Goal: Task Accomplishment & Management: Manage account settings

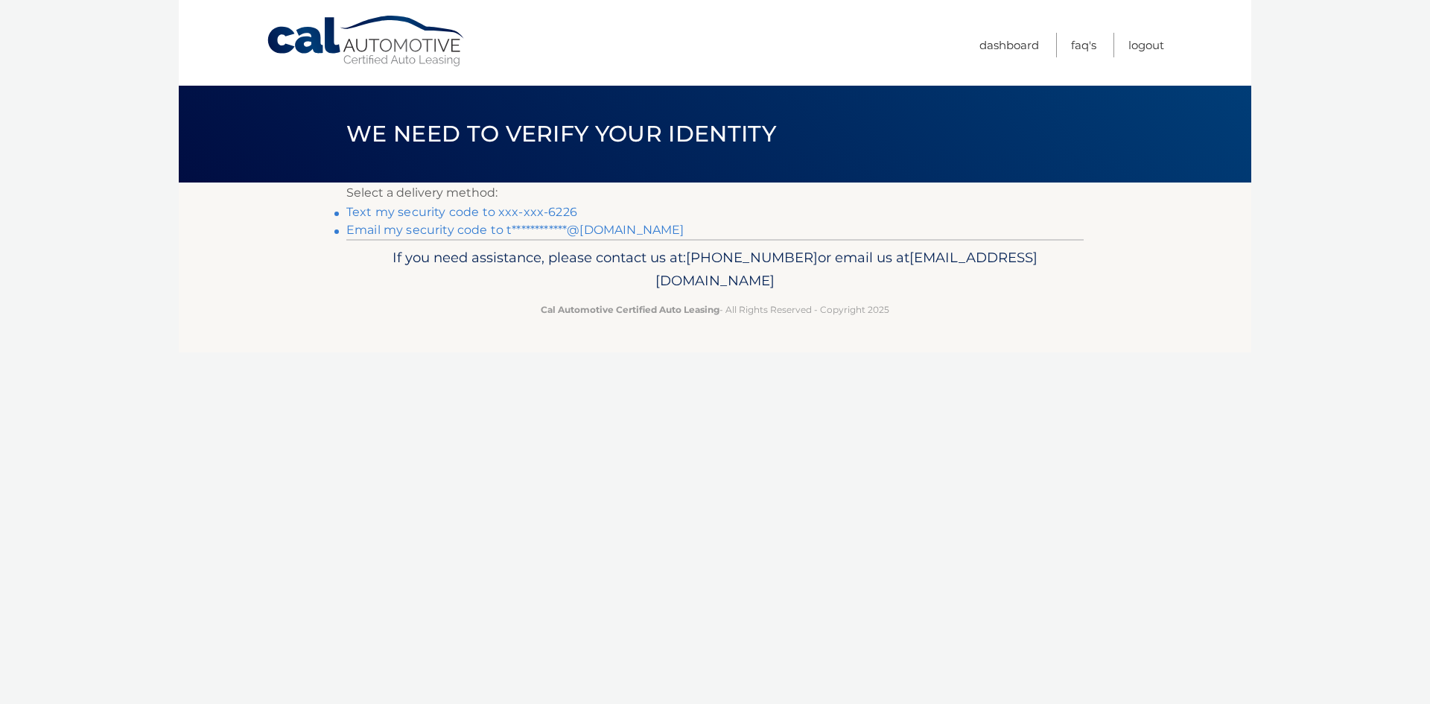
click at [562, 212] on link "Text my security code to xxx-xxx-6226" at bounding box center [461, 212] width 231 height 14
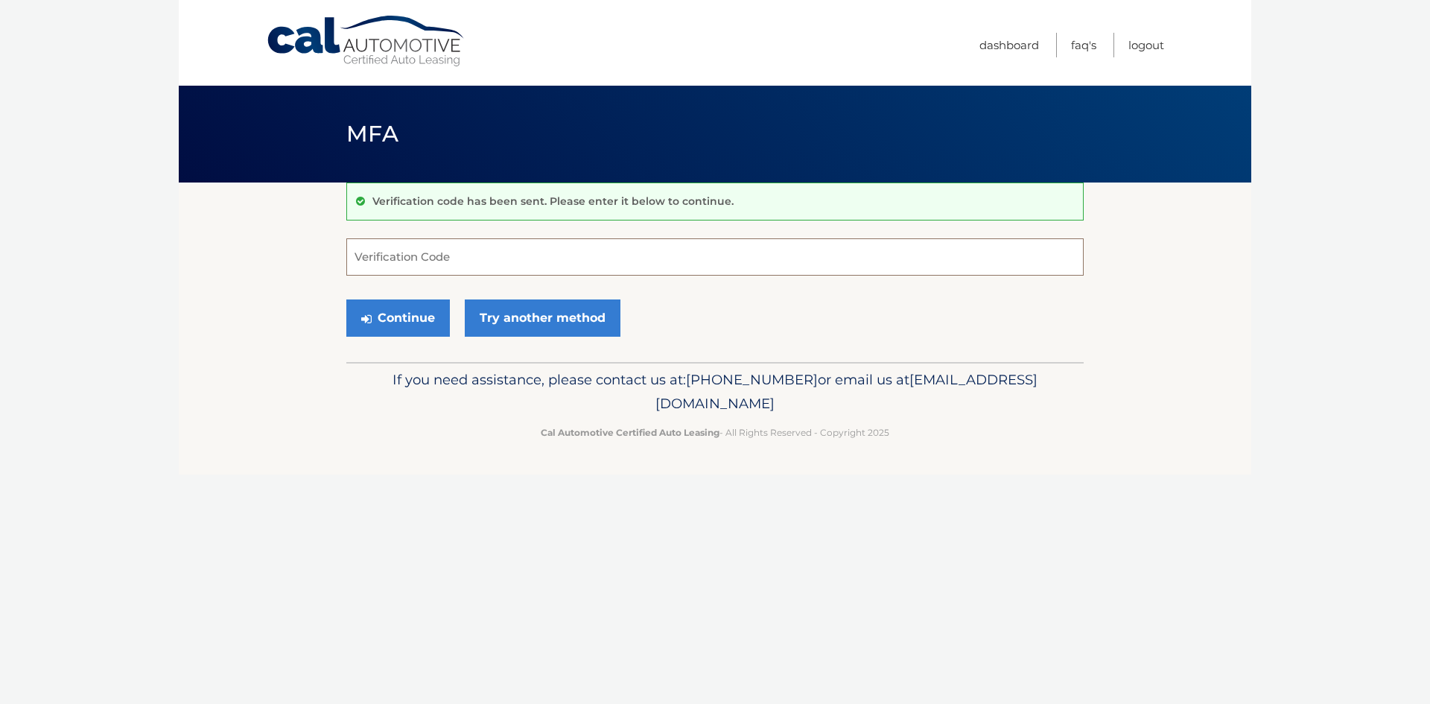
click at [464, 273] on input "Verification Code" at bounding box center [714, 256] width 737 height 37
type input "261484"
click at [346, 299] on button "Continue" at bounding box center [398, 317] width 104 height 37
click at [419, 317] on button "Continue" at bounding box center [398, 317] width 104 height 37
click at [430, 255] on input "Verification Code" at bounding box center [714, 256] width 737 height 37
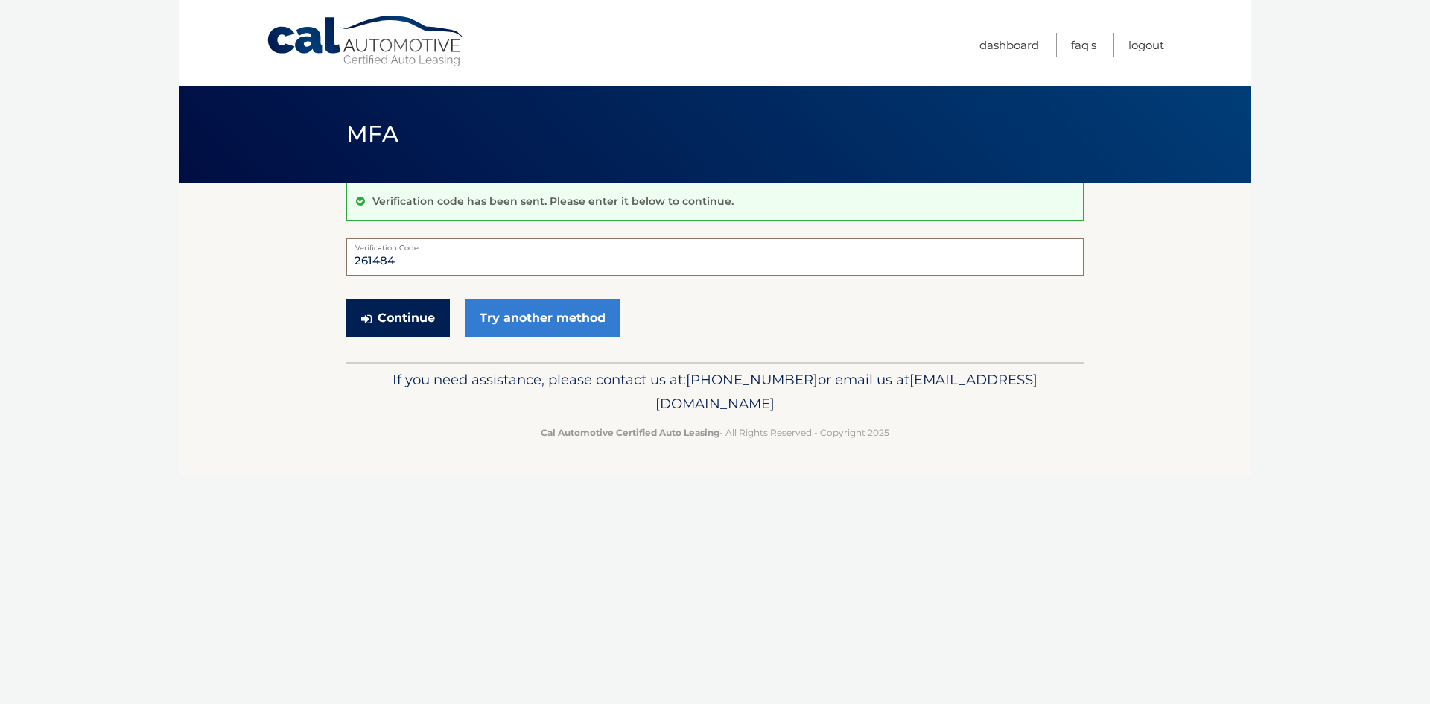
type input "261484"
click at [411, 317] on button "Continue" at bounding box center [398, 317] width 104 height 37
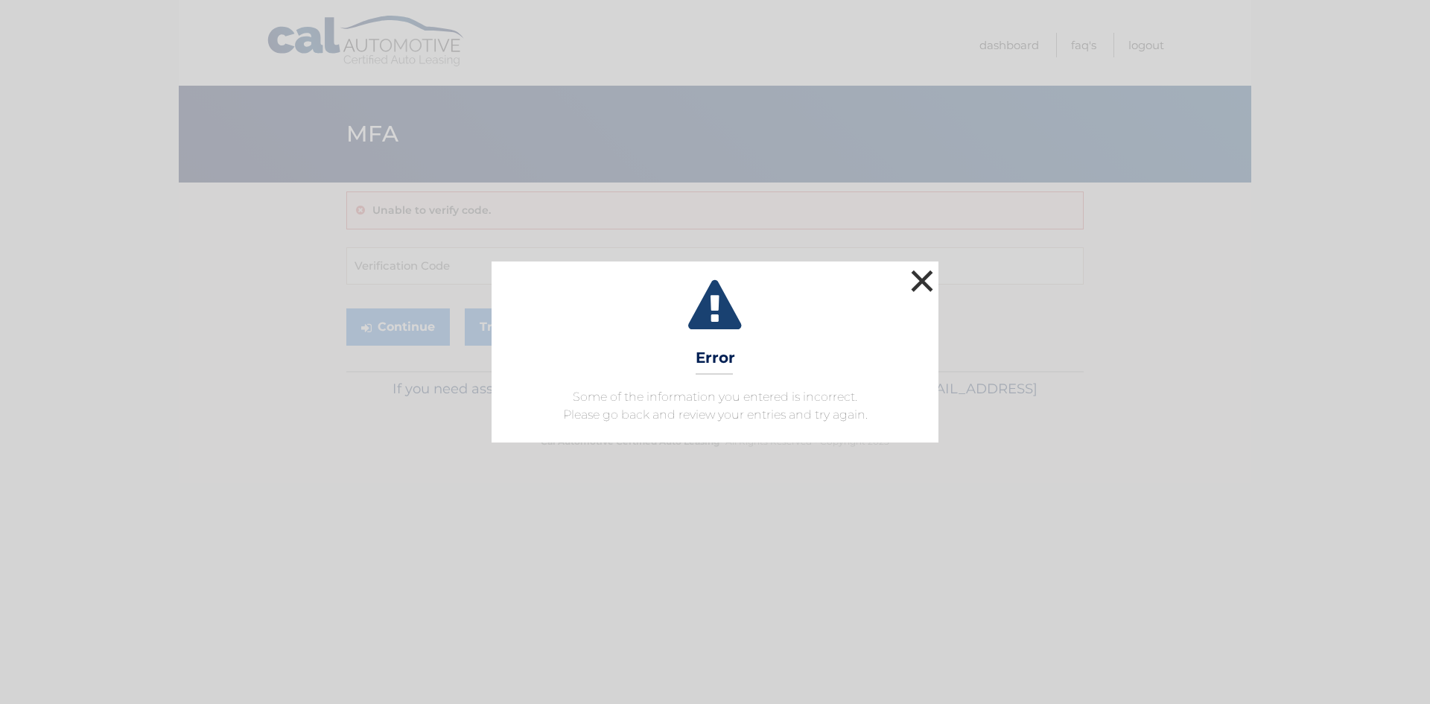
click at [926, 278] on button "×" at bounding box center [922, 281] width 30 height 30
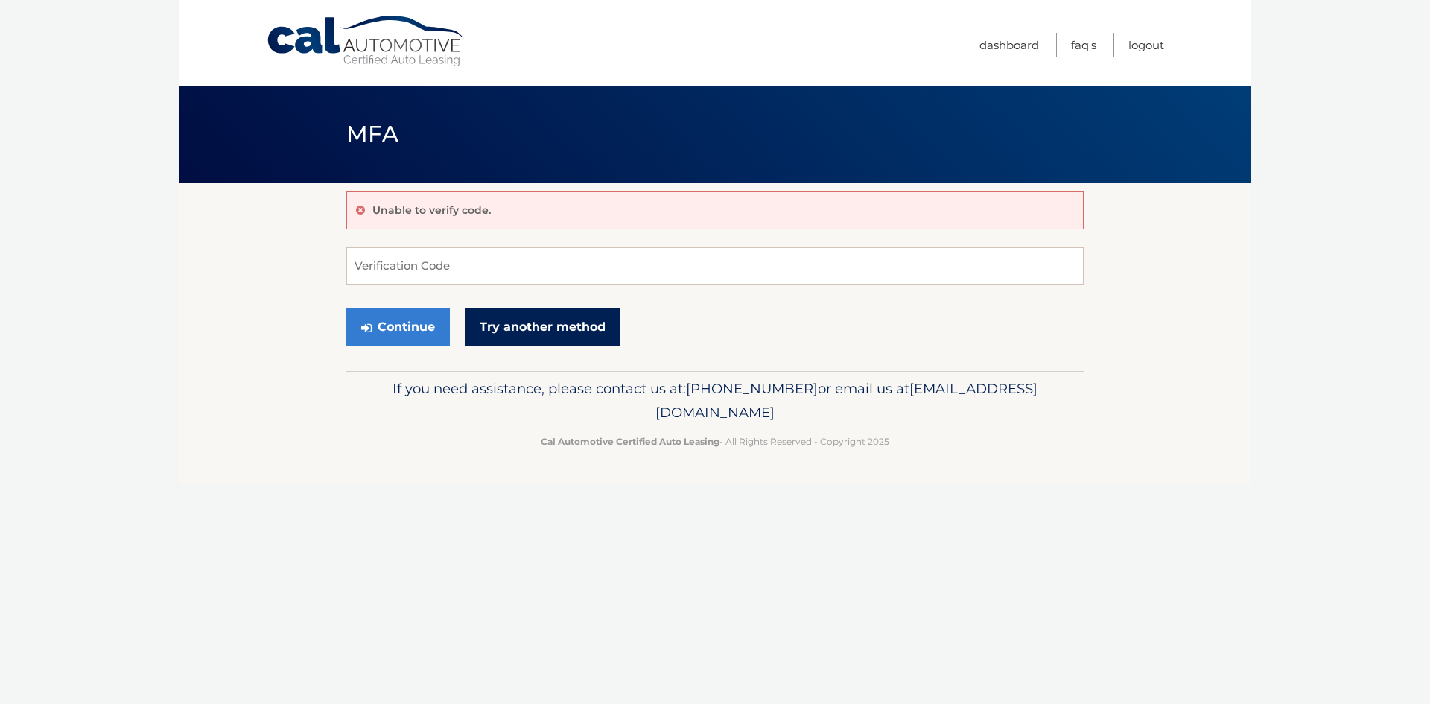
click at [576, 341] on link "Try another method" at bounding box center [543, 326] width 156 height 37
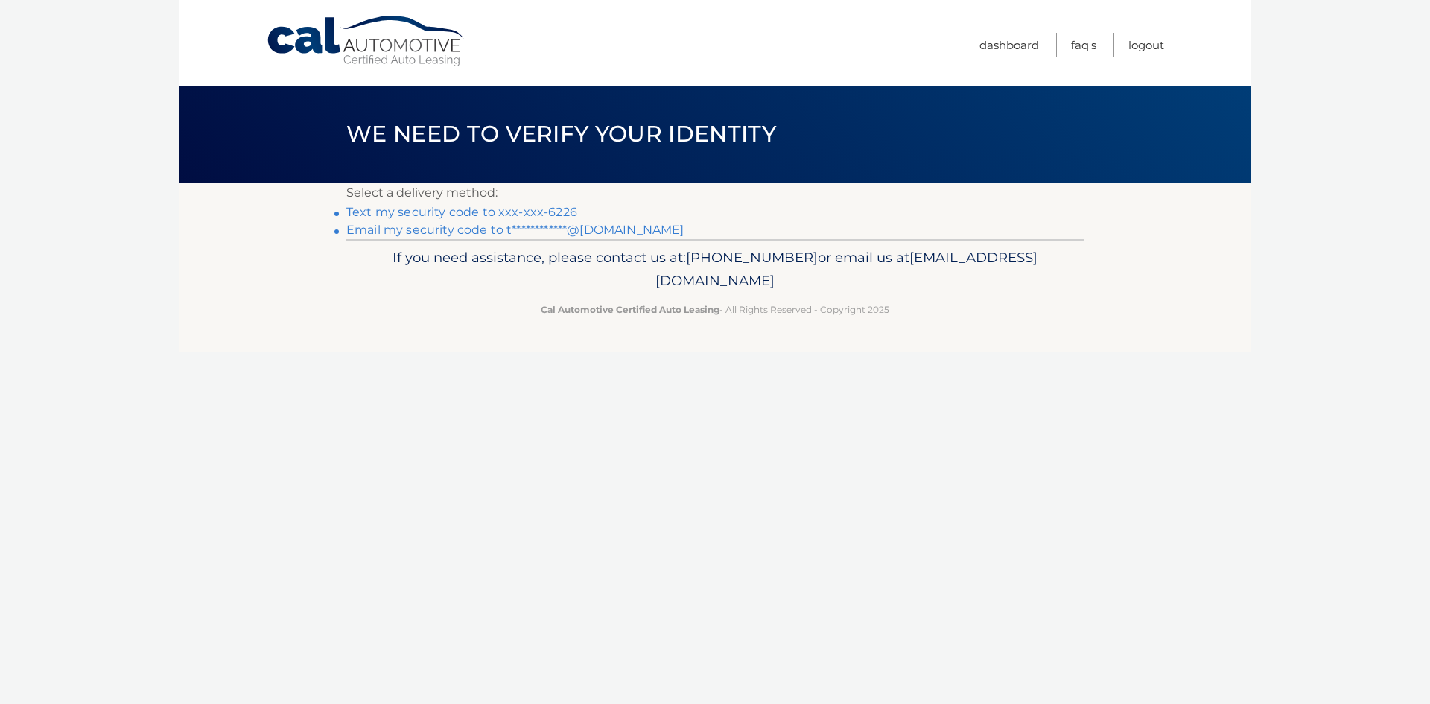
click at [550, 210] on link "Text my security code to xxx-xxx-6226" at bounding box center [461, 212] width 231 height 14
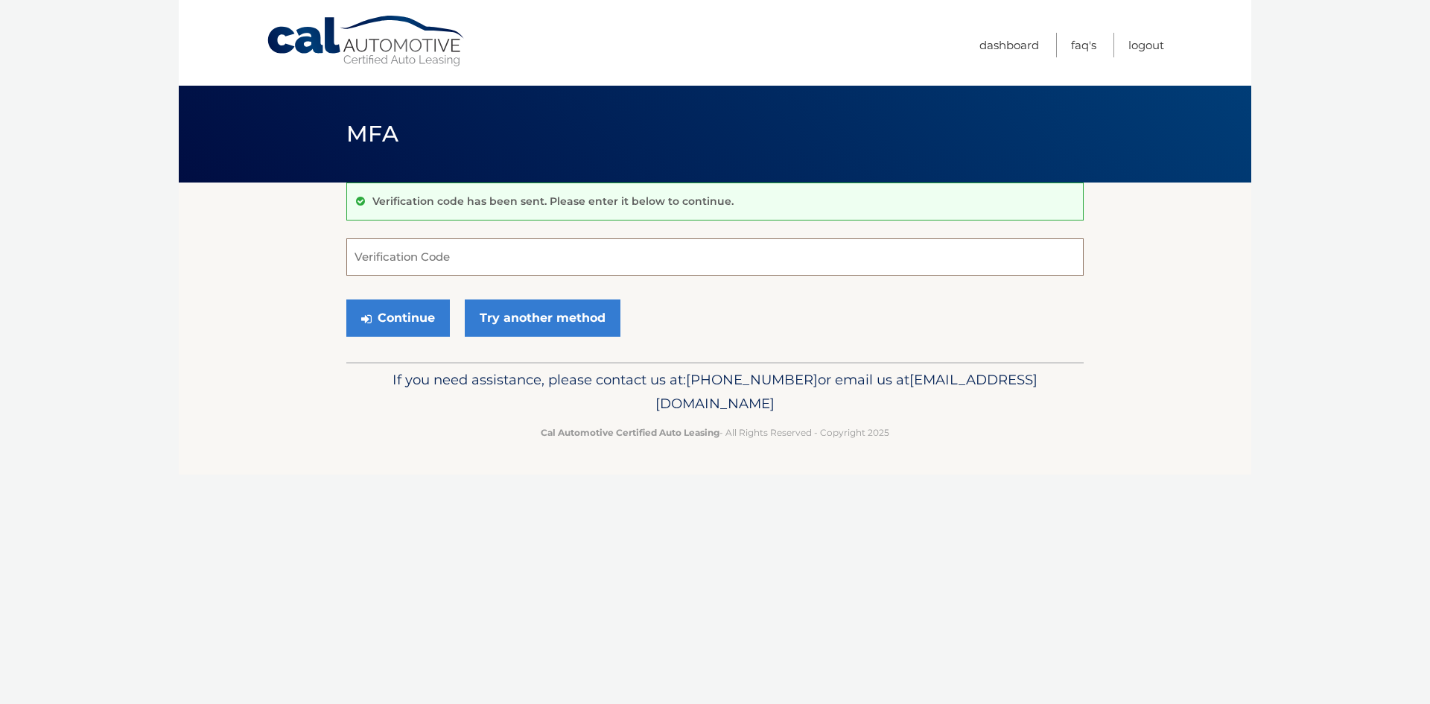
click at [521, 250] on input "Verification Code" at bounding box center [714, 256] width 737 height 37
type input "064058"
click at [346, 299] on button "Continue" at bounding box center [398, 317] width 104 height 37
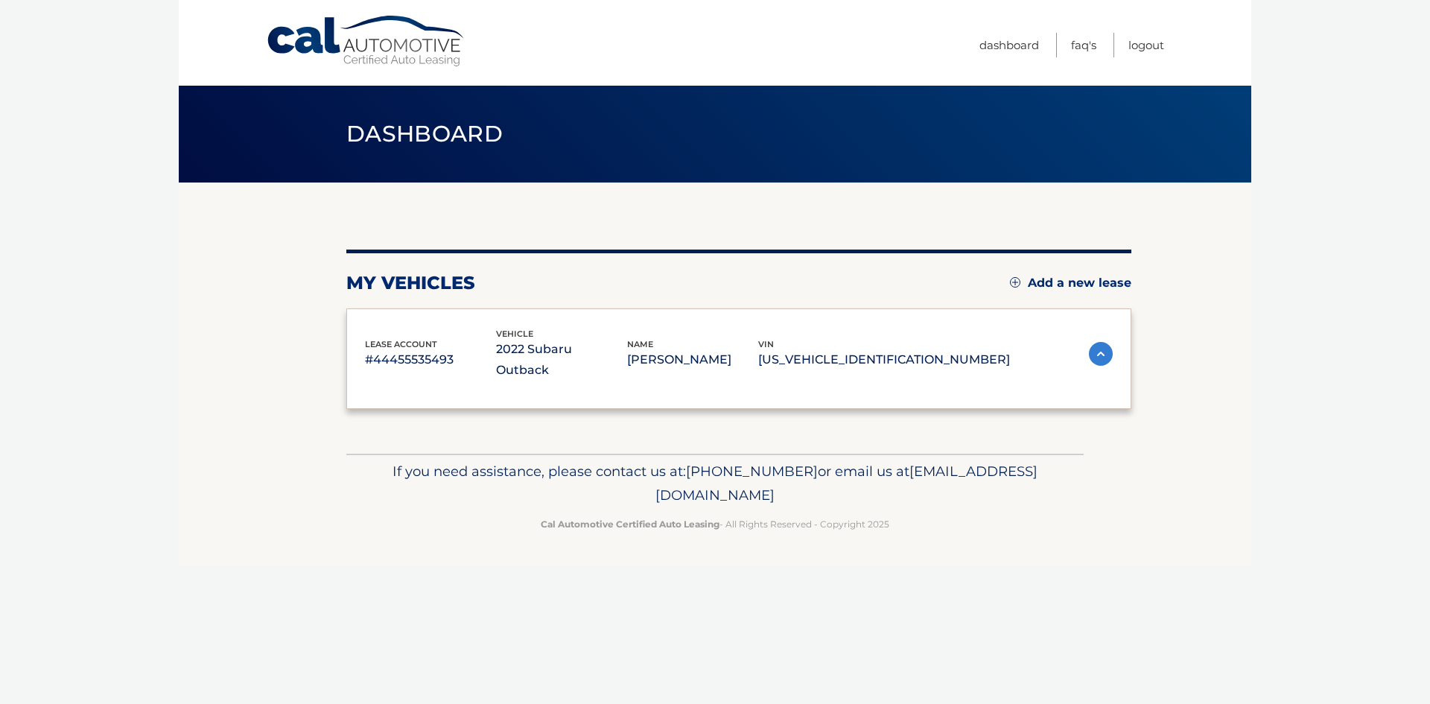
click at [412, 308] on div "lease account #44455535493 vehicle 2022 Subaru Outback name [PERSON_NAME] vin […" at bounding box center [738, 358] width 785 height 101
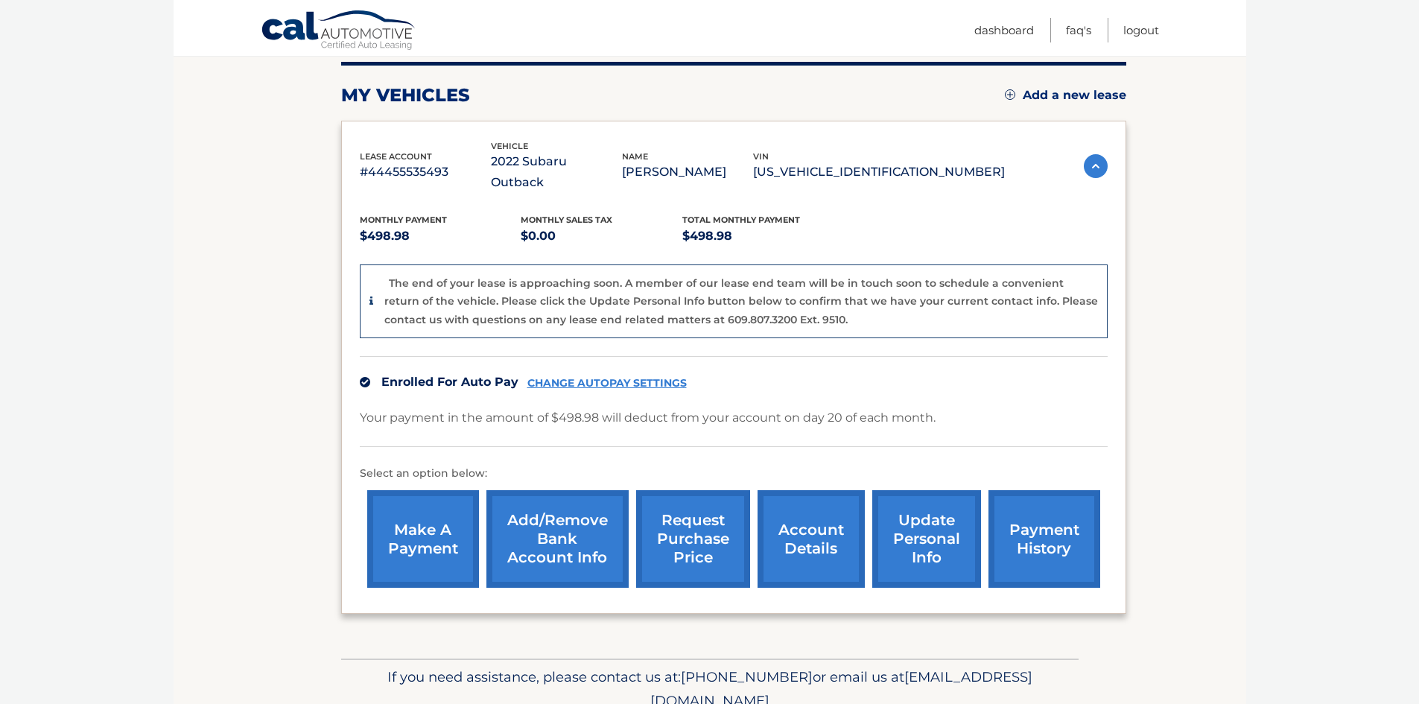
scroll to position [223, 0]
